Goal: Register for event/course

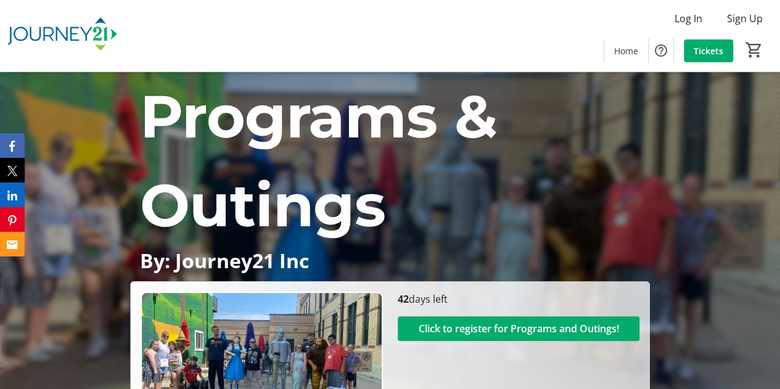
click at [656, 23] on div "Log In Sign Up Home Tickets 0" at bounding box center [390, 36] width 780 height 72
click at [672, 23] on span at bounding box center [688, 19] width 47 height 30
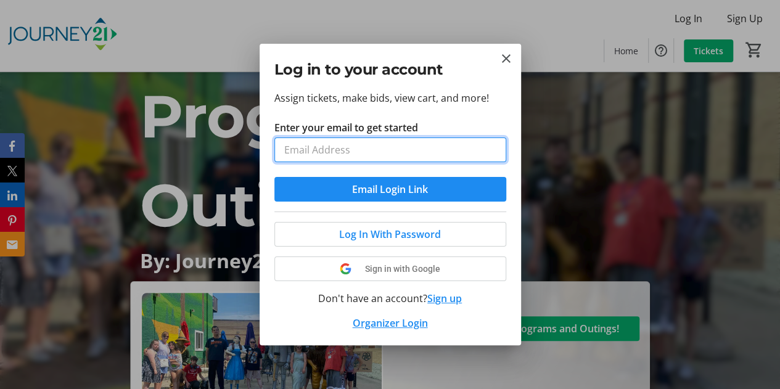
type input "[EMAIL_ADDRESS][DOMAIN_NAME]"
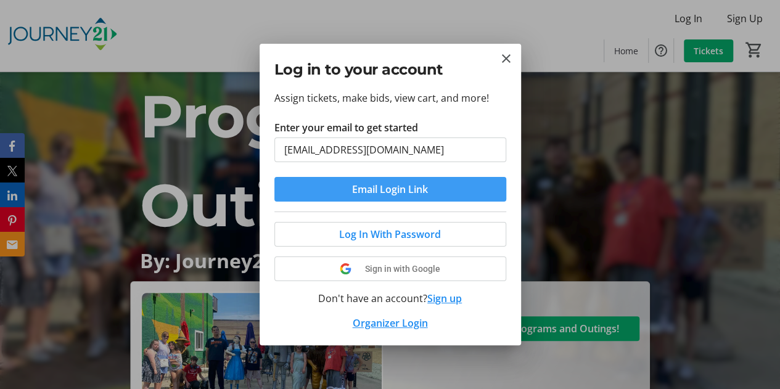
click at [420, 193] on span "Email Login Link" at bounding box center [390, 189] width 76 height 15
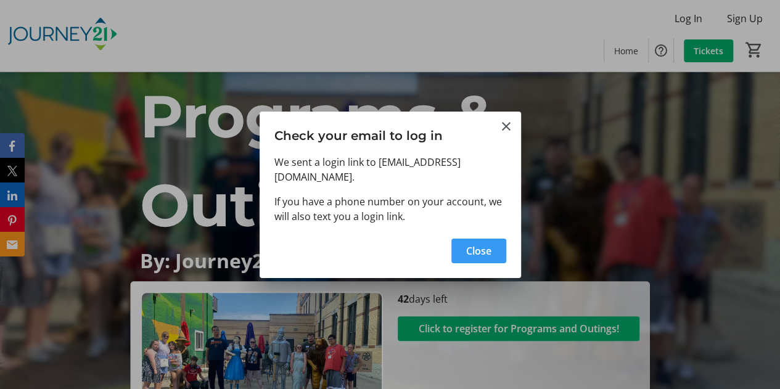
click at [467, 244] on span "Close" at bounding box center [478, 251] width 25 height 15
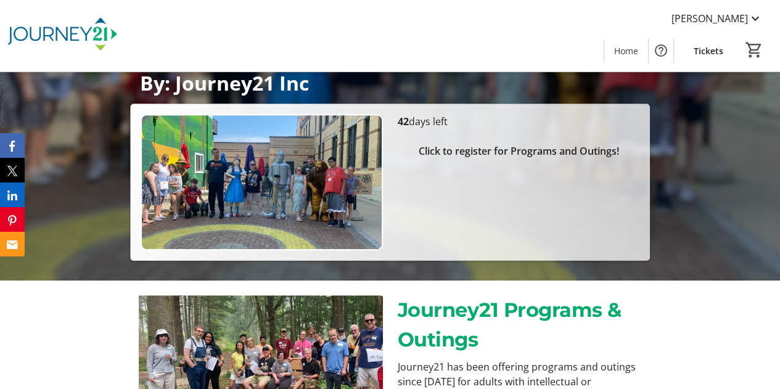
scroll to position [62, 0]
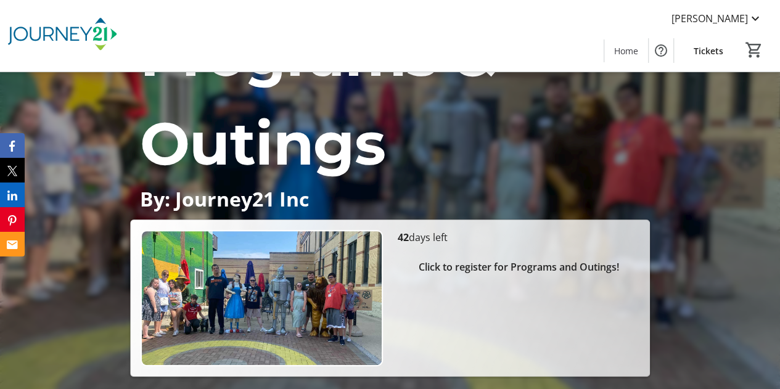
click at [474, 267] on span "Click to register for Programs and Outings!" at bounding box center [518, 267] width 200 height 15
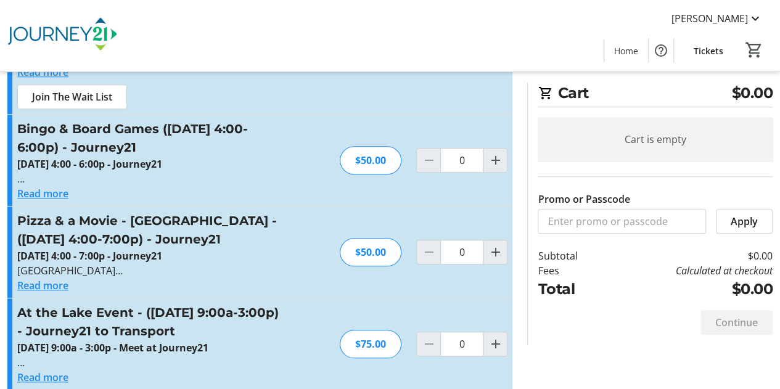
scroll to position [493, 0]
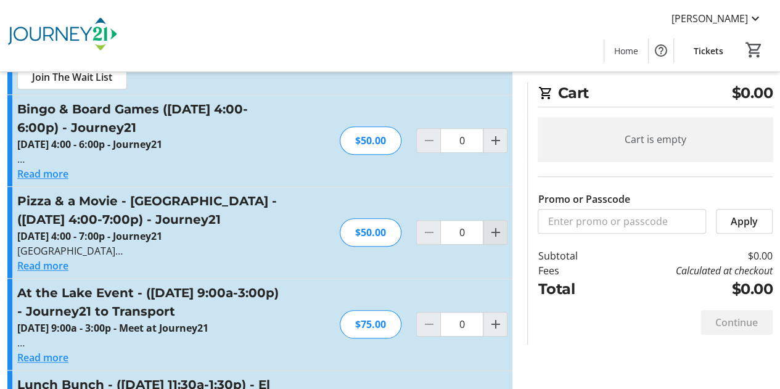
click at [497, 228] on mat-icon "Increment by one" at bounding box center [495, 232] width 15 height 15
type input "1"
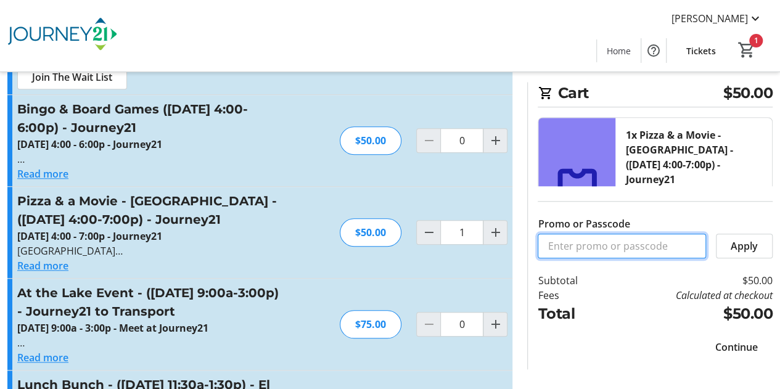
click at [611, 246] on input "Promo or Passcode" at bounding box center [622, 246] width 168 height 25
type input "check"
drag, startPoint x: 583, startPoint y: 249, endPoint x: 499, endPoint y: 241, distance: 84.8
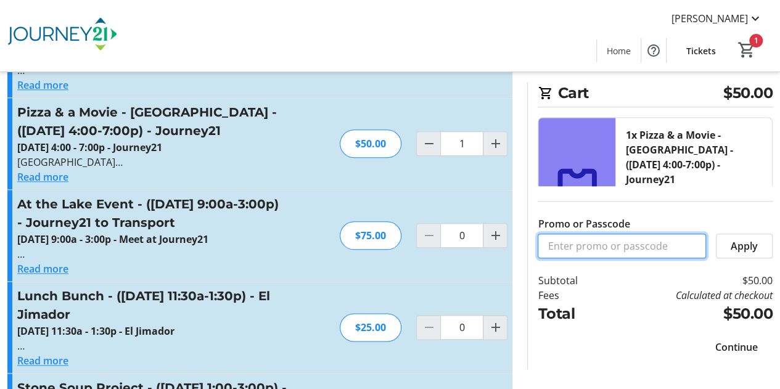
scroll to position [617, 0]
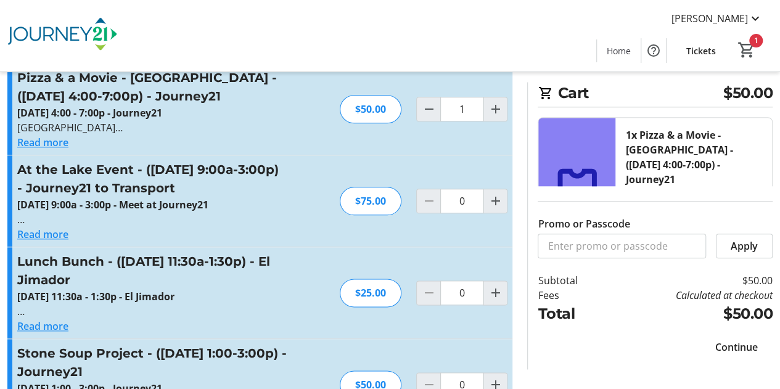
click at [746, 350] on span "Continue" at bounding box center [736, 347] width 43 height 15
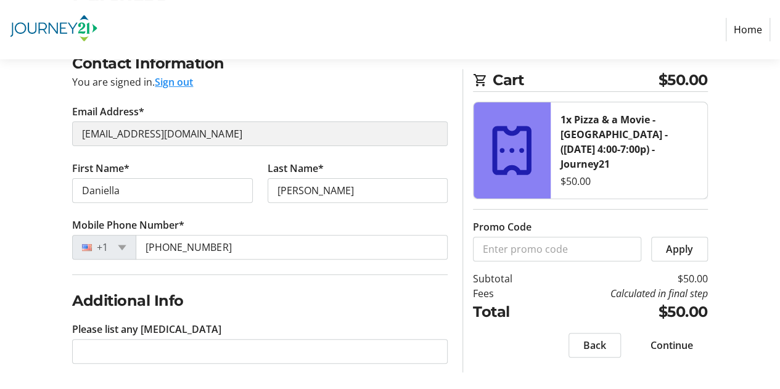
scroll to position [112, 0]
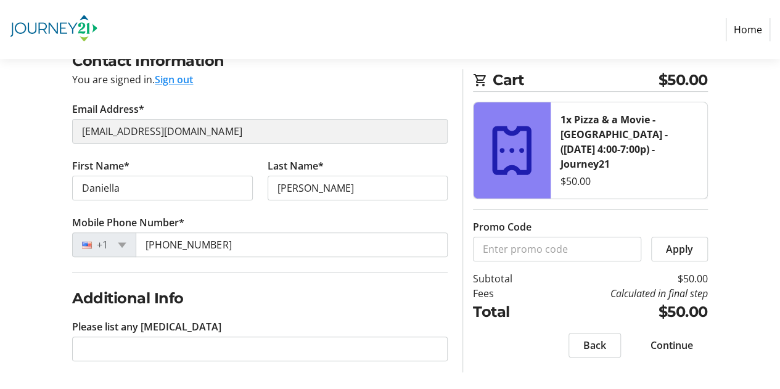
click at [682, 344] on span "Continue" at bounding box center [672, 345] width 43 height 15
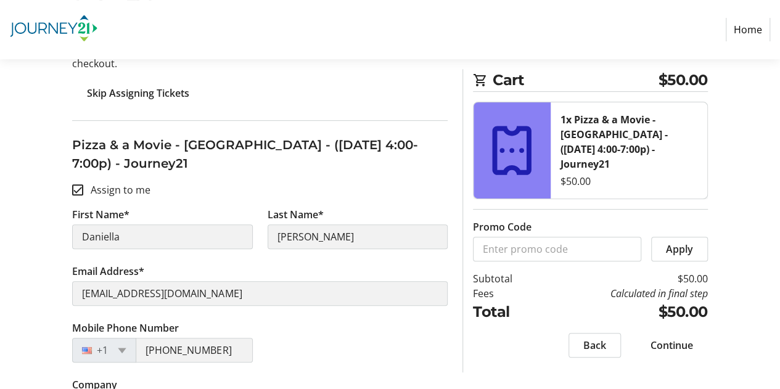
scroll to position [210, 0]
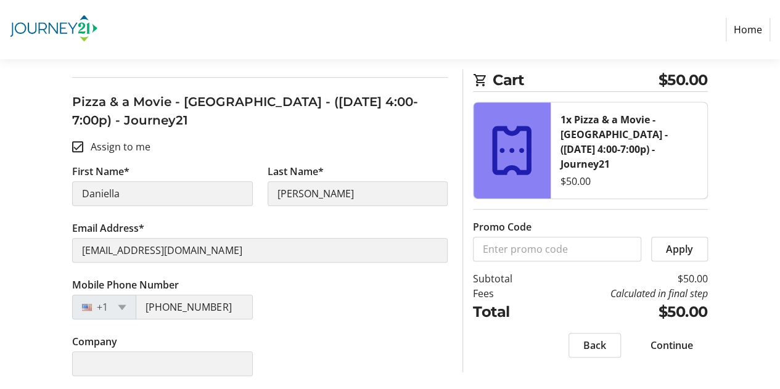
click at [667, 338] on span "Continue" at bounding box center [672, 345] width 43 height 15
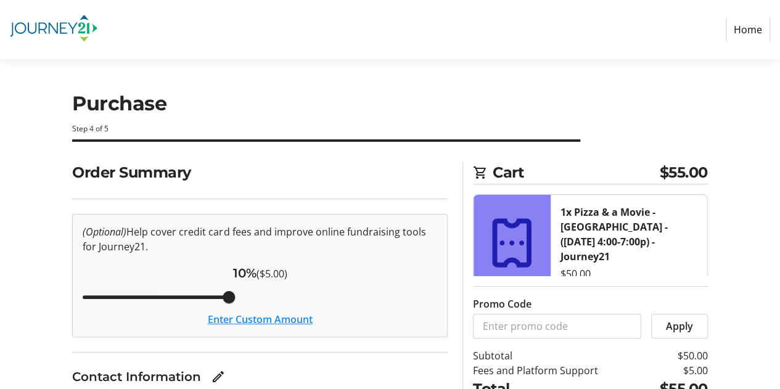
scroll to position [62, 0]
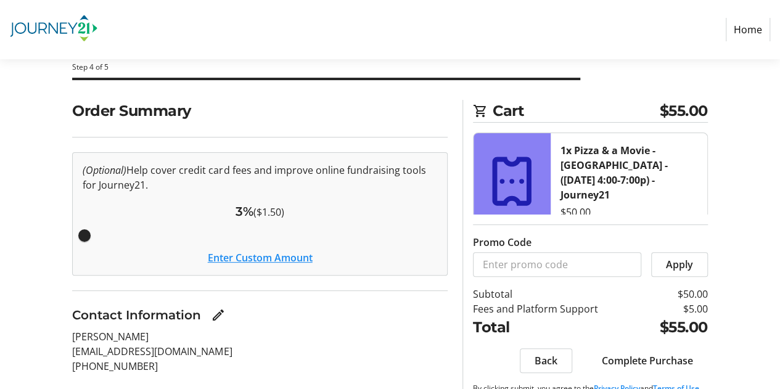
drag, startPoint x: 218, startPoint y: 235, endPoint x: 75, endPoint y: 239, distance: 143.1
type input "3"
click at [75, 239] on input "Cover fees percentage" at bounding box center [260, 235] width 381 height 27
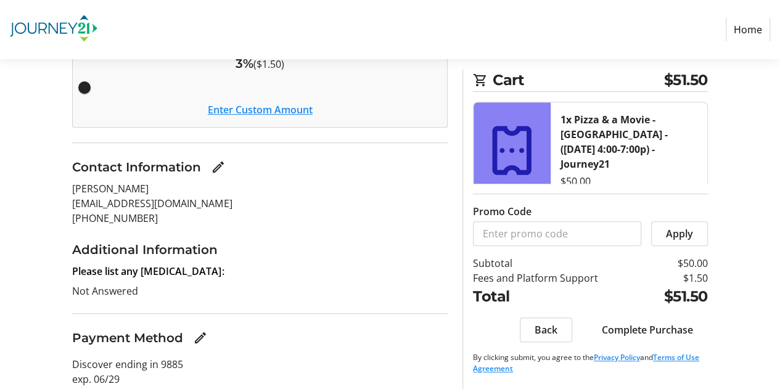
scroll to position [221, 0]
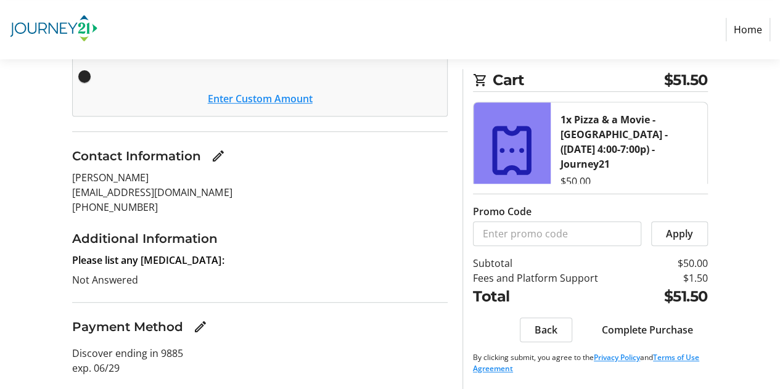
click at [649, 330] on span "Complete Purchase" at bounding box center [647, 330] width 91 height 15
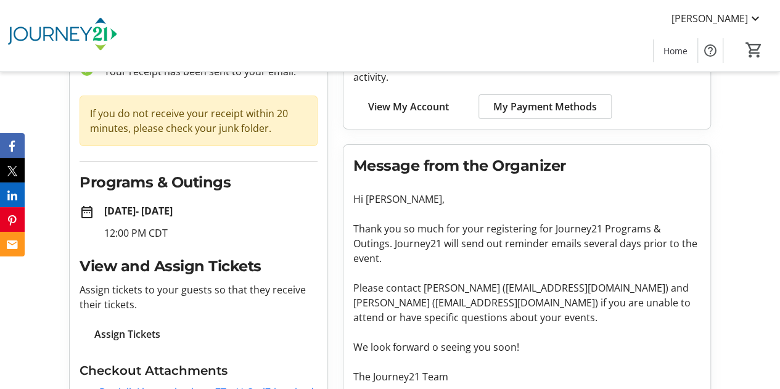
scroll to position [157, 0]
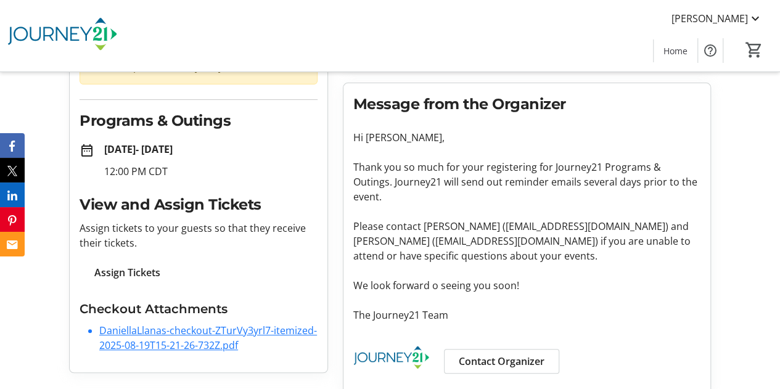
click at [292, 328] on link "DaniellaLlanas-checkout-ZTurVy3yrl7-itemized-2025-08-19T15-21-26-732Z.pdf" at bounding box center [208, 338] width 218 height 28
